Goal: Transaction & Acquisition: Purchase product/service

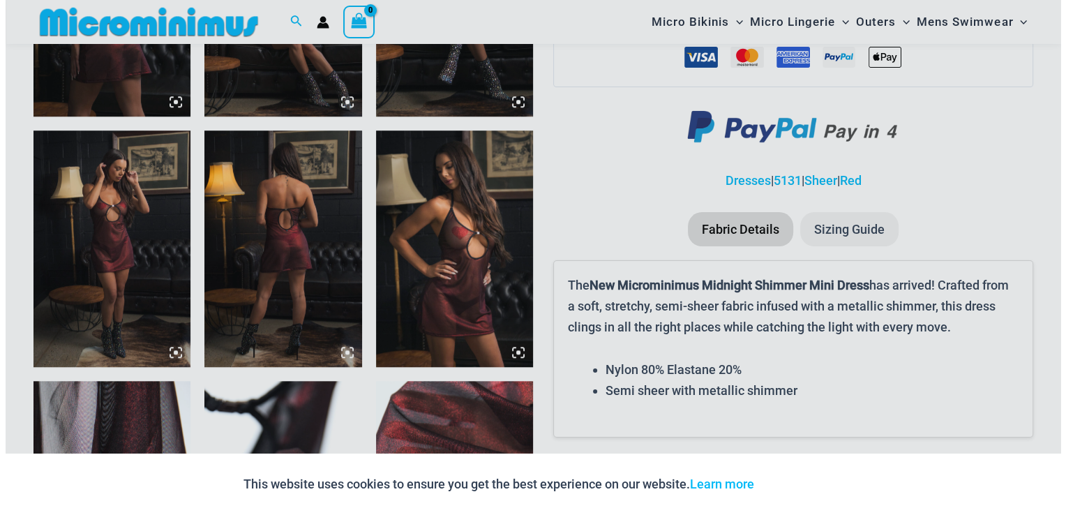
scroll to position [1018, 0]
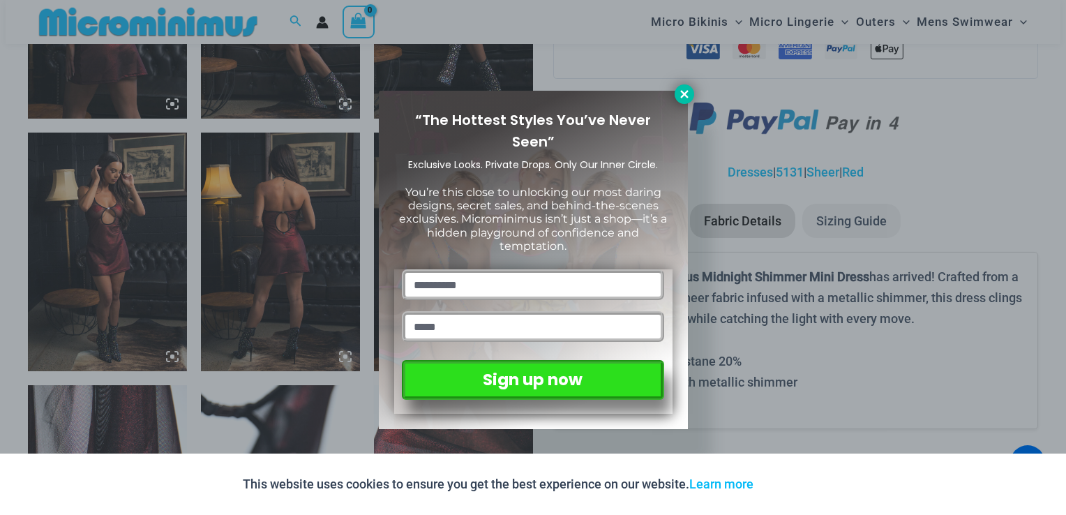
click at [681, 96] on icon at bounding box center [684, 94] width 8 height 8
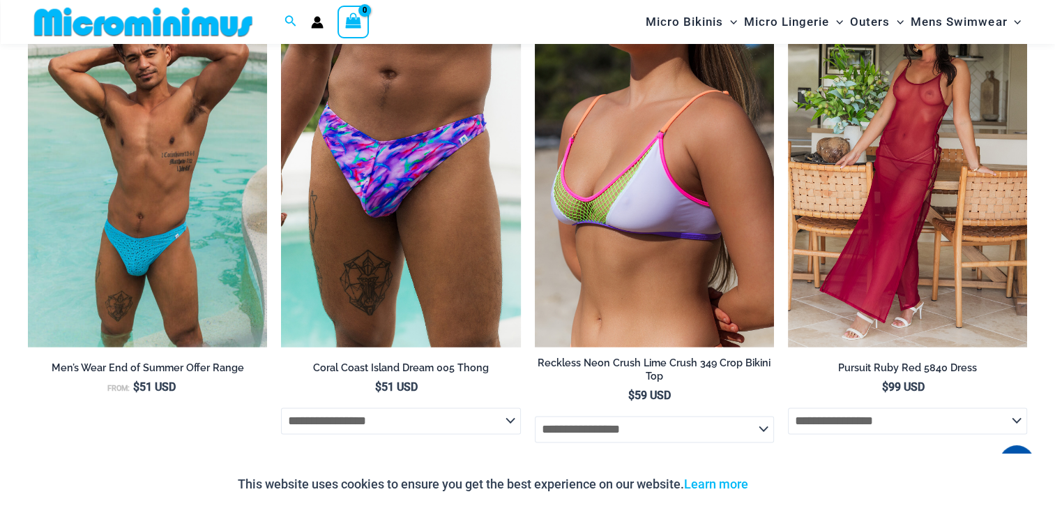
scroll to position [1717, 0]
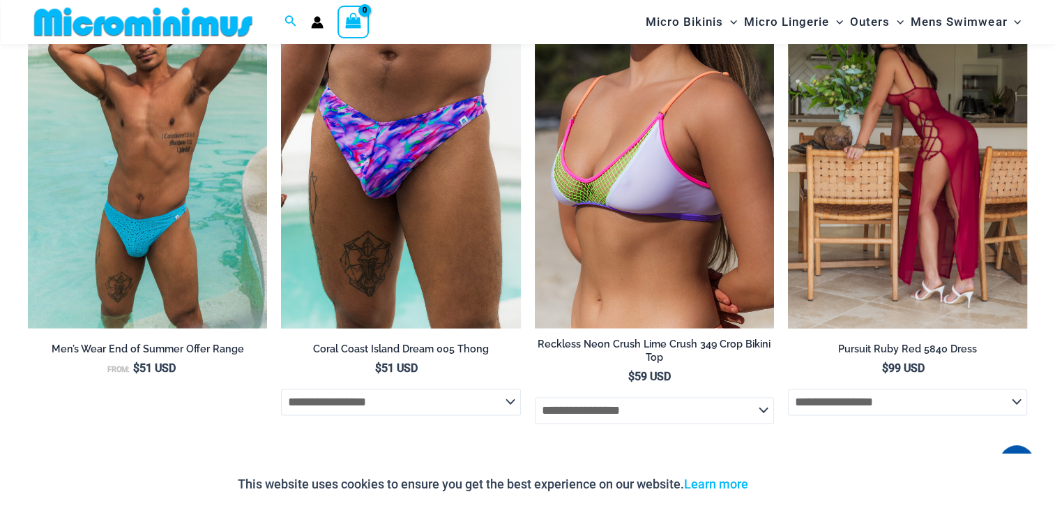
click at [900, 224] on img at bounding box center [907, 148] width 239 height 359
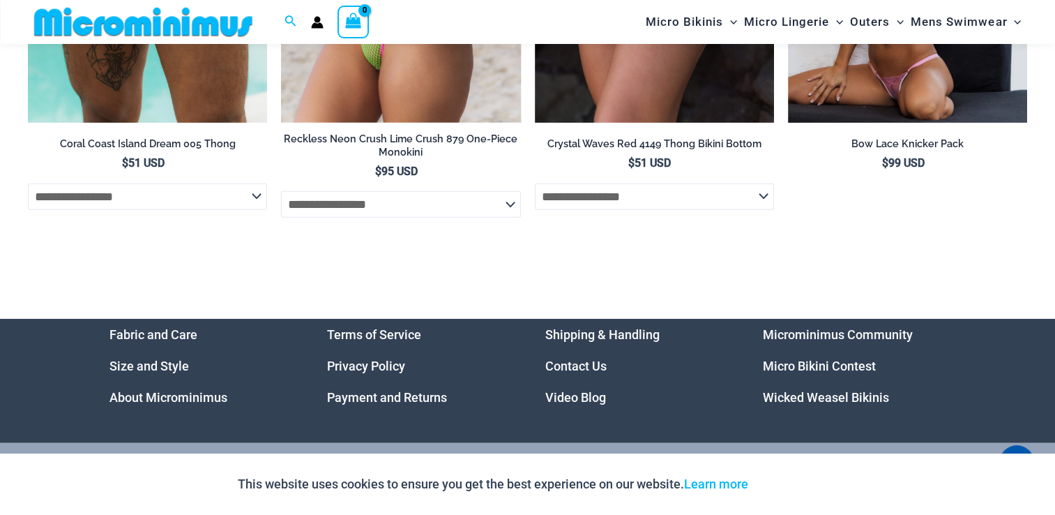
scroll to position [3780, 0]
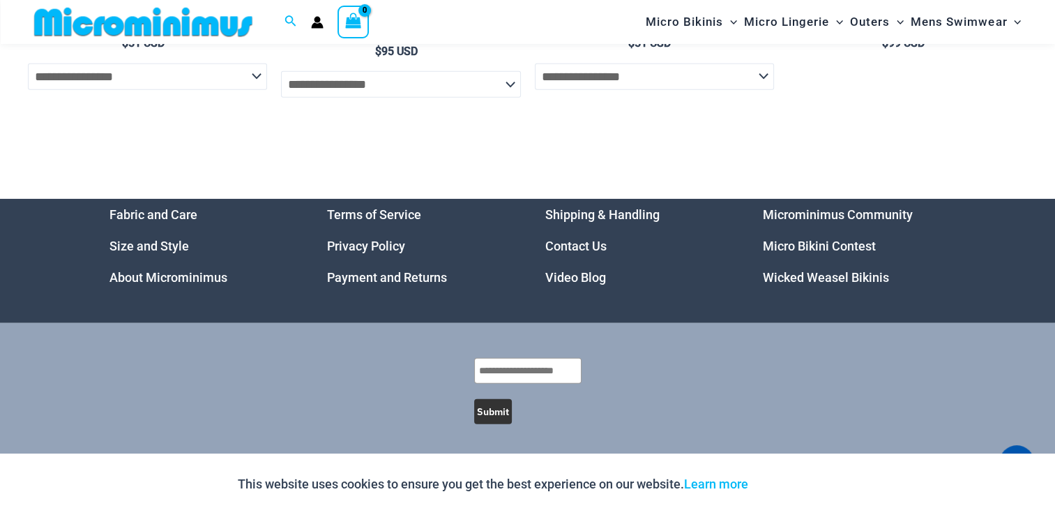
click at [790, 245] on link "Micro Bikini Contest" at bounding box center [819, 246] width 113 height 15
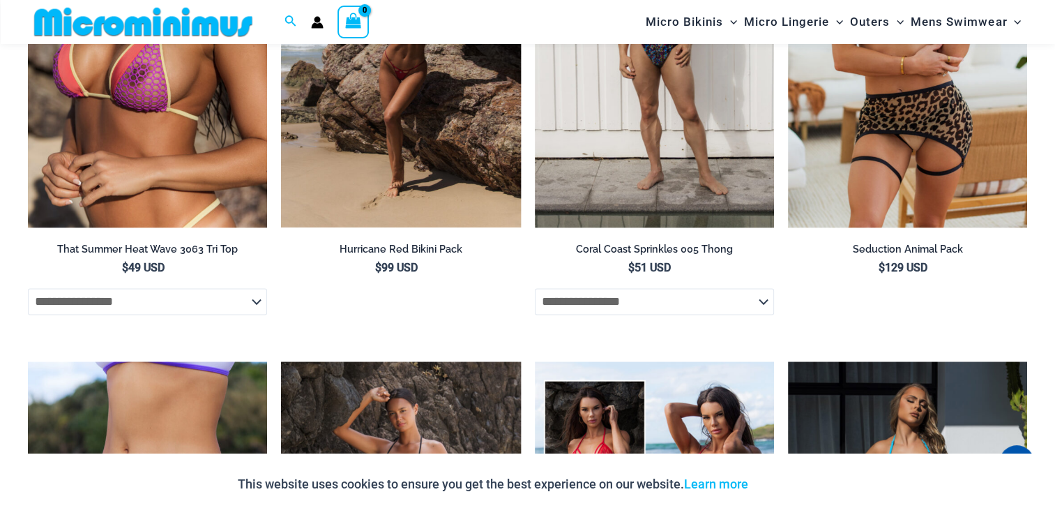
scroll to position [1986, 0]
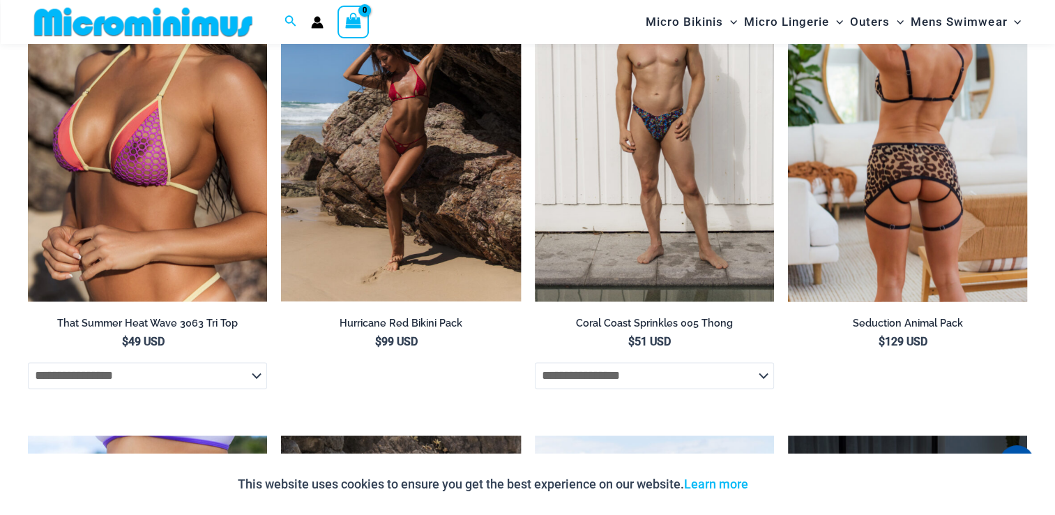
click at [943, 156] on img at bounding box center [907, 121] width 239 height 359
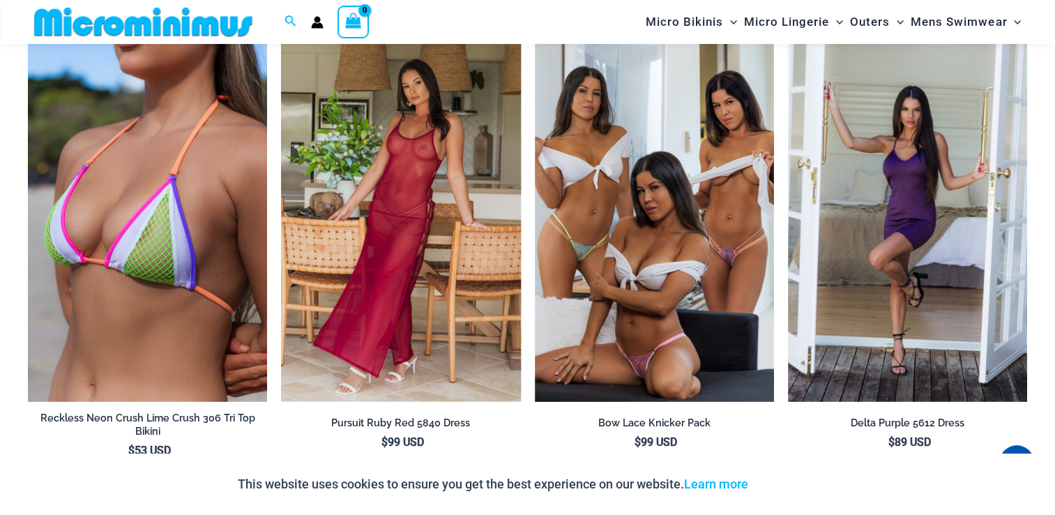
scroll to position [3008, 0]
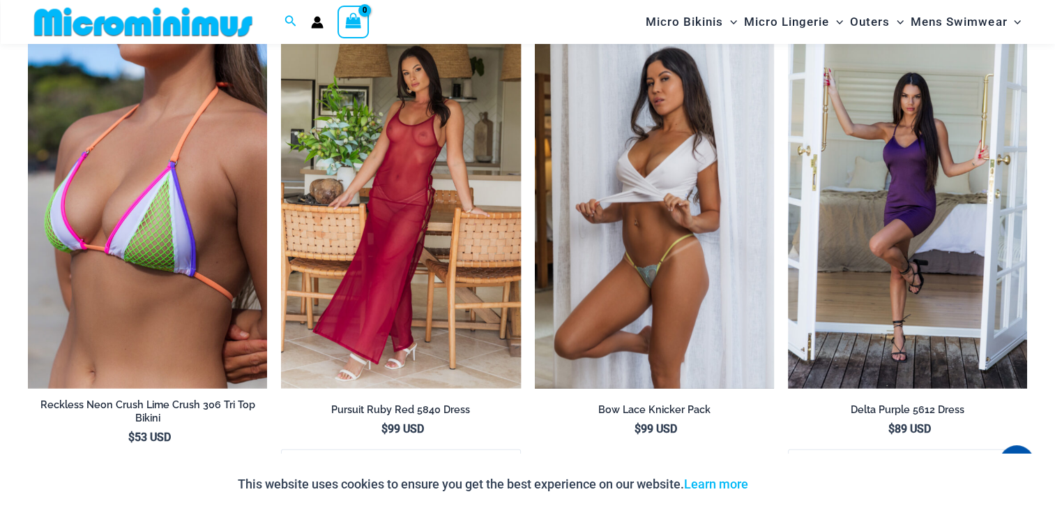
click at [656, 266] on img at bounding box center [654, 208] width 239 height 359
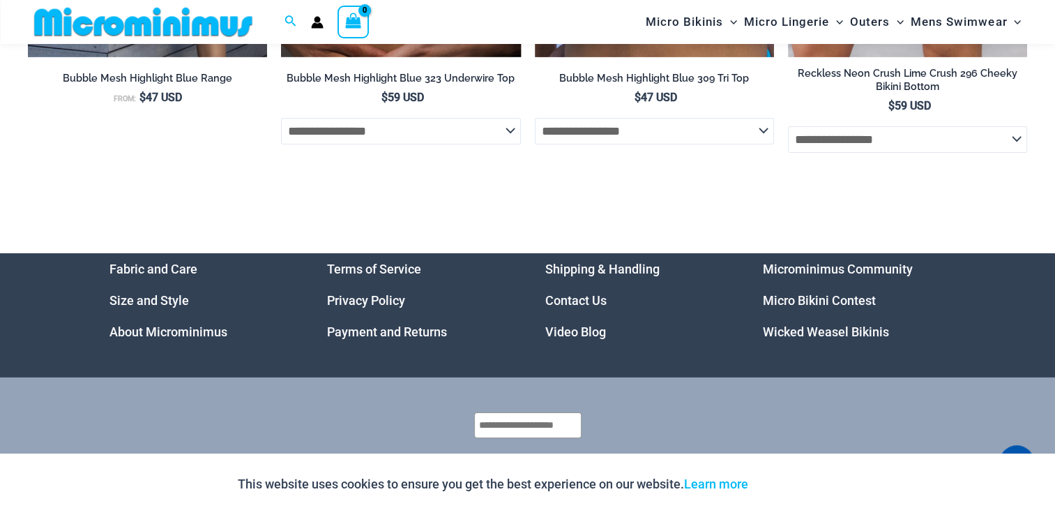
scroll to position [4661, 0]
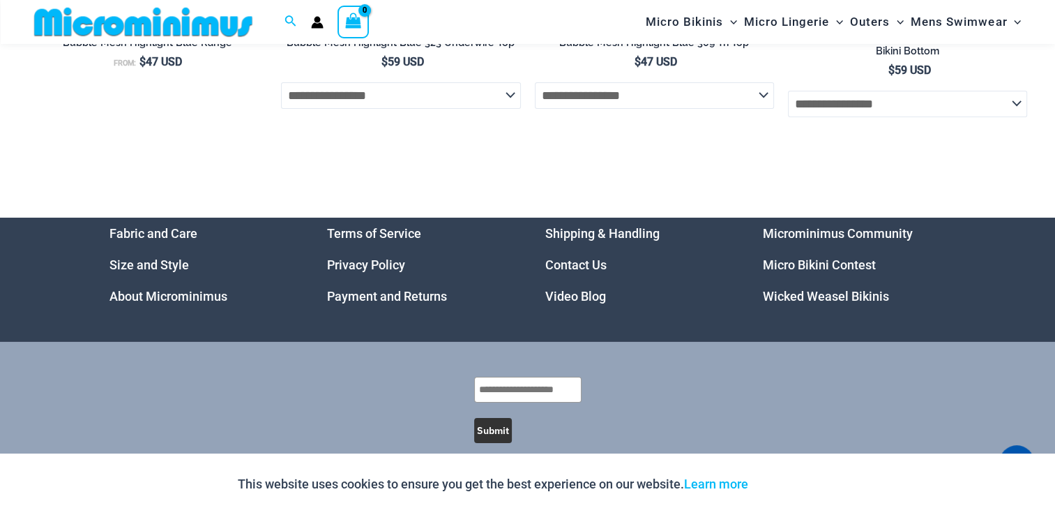
click at [848, 257] on link "Micro Bikini Contest" at bounding box center [819, 264] width 113 height 15
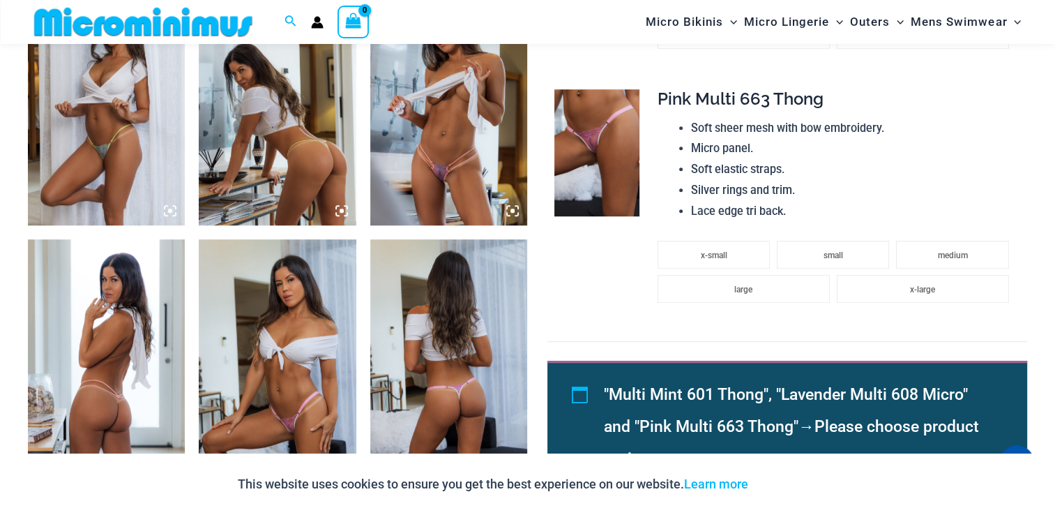
scroll to position [939, 0]
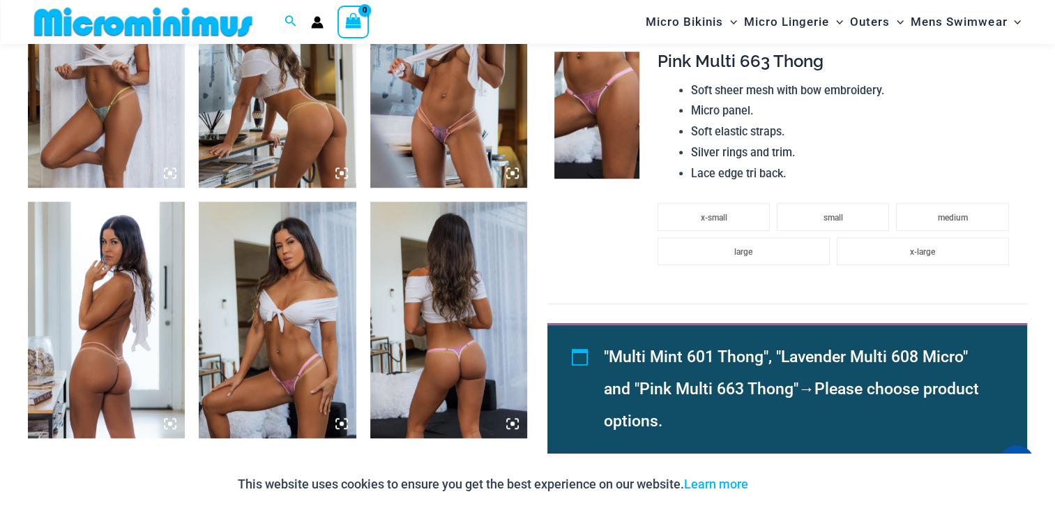
click at [444, 132] on img at bounding box center [448, 70] width 157 height 236
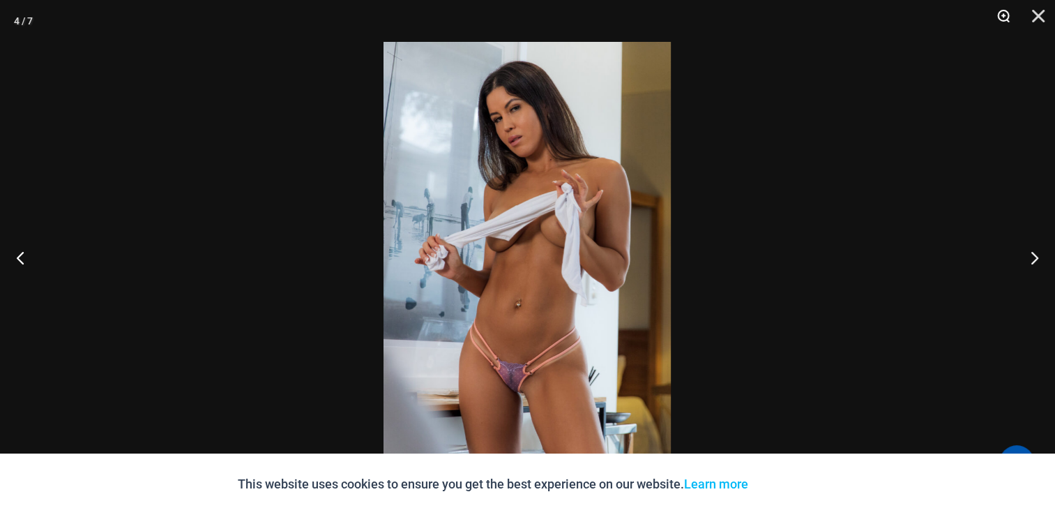
click at [1007, 17] on button "Zoom" at bounding box center [998, 21] width 35 height 42
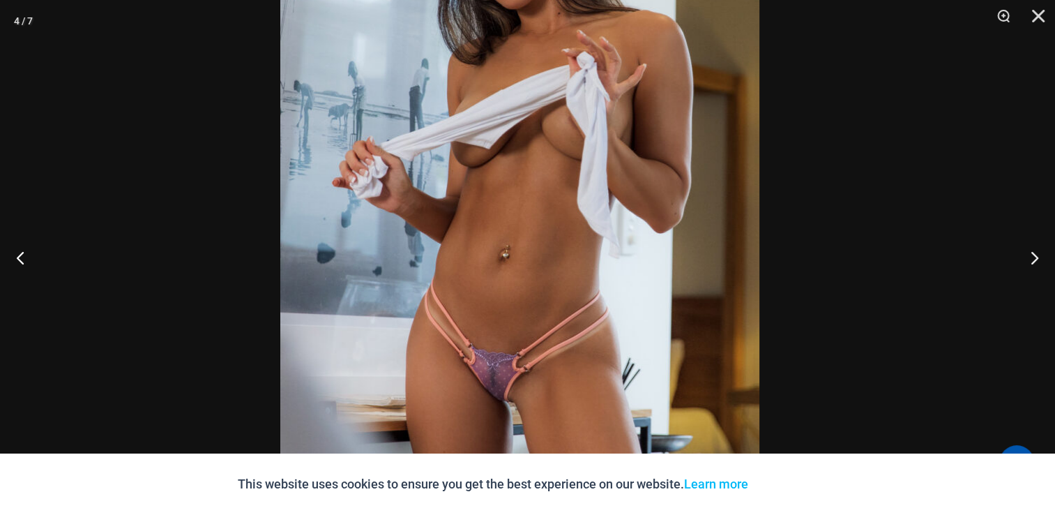
click at [804, 181] on div at bounding box center [527, 257] width 1055 height 515
